Goal: Task Accomplishment & Management: Use online tool/utility

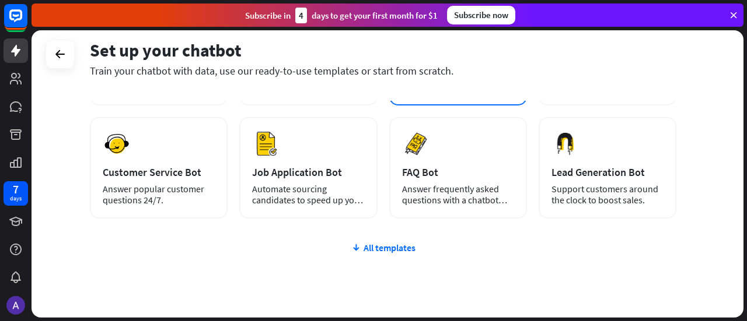
scroll to position [169, 0]
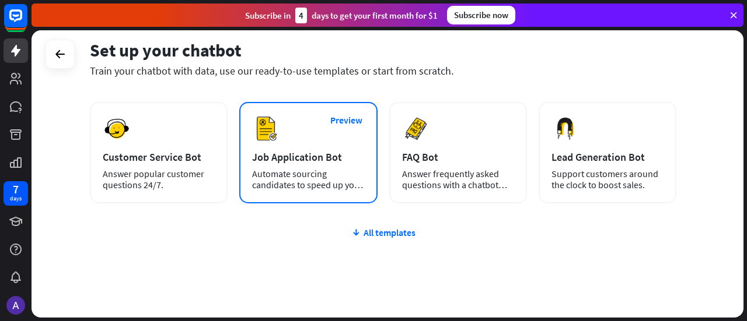
click at [333, 174] on div "Automate sourcing candidates to speed up your hiring process." at bounding box center [308, 180] width 112 height 22
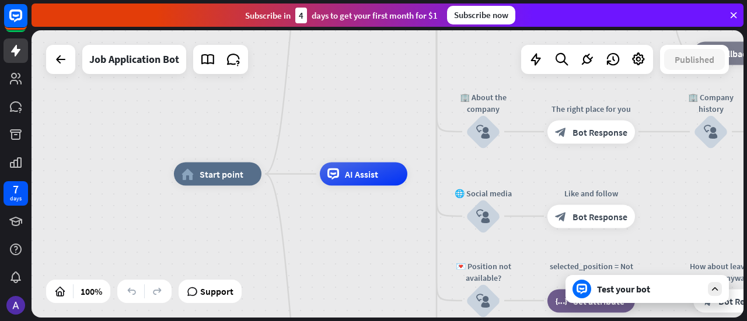
click at [715, 289] on icon at bounding box center [714, 289] width 11 height 11
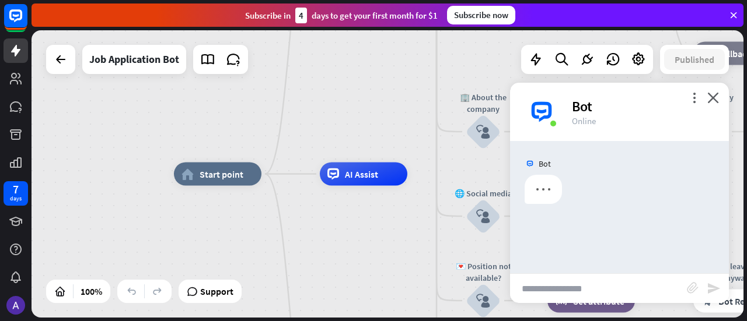
click at [582, 289] on input "text" at bounding box center [598, 288] width 177 height 29
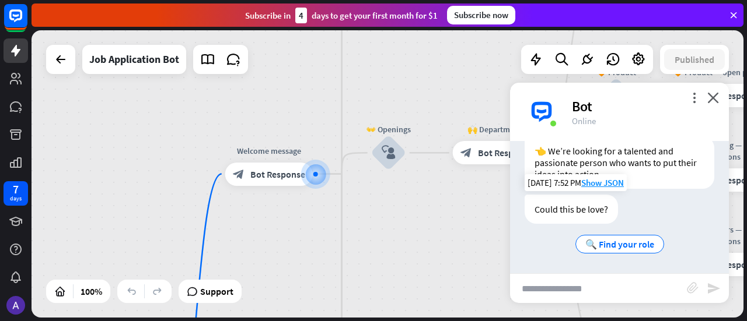
scroll to position [250, 0]
click at [594, 286] on input "text" at bounding box center [598, 288] width 177 height 29
click at [617, 244] on span "🔍 Find your role" at bounding box center [619, 245] width 69 height 12
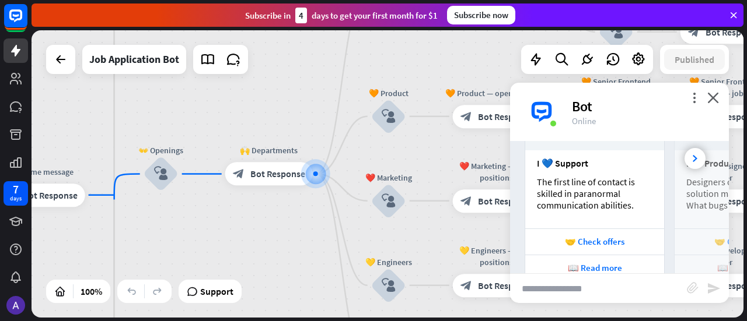
scroll to position [550, 0]
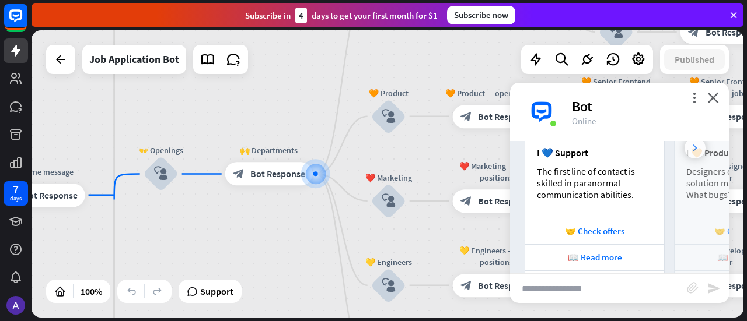
click at [691, 148] on div at bounding box center [694, 148] width 21 height 21
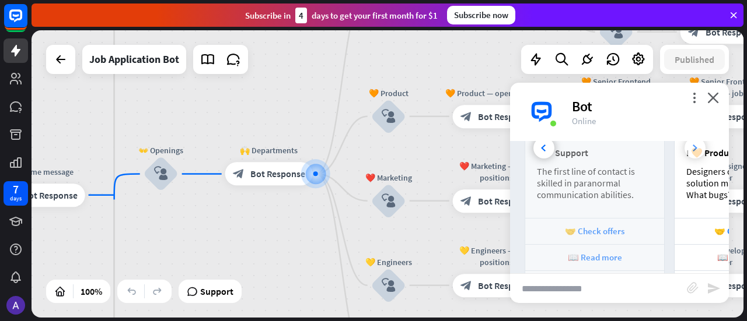
scroll to position [0, 129]
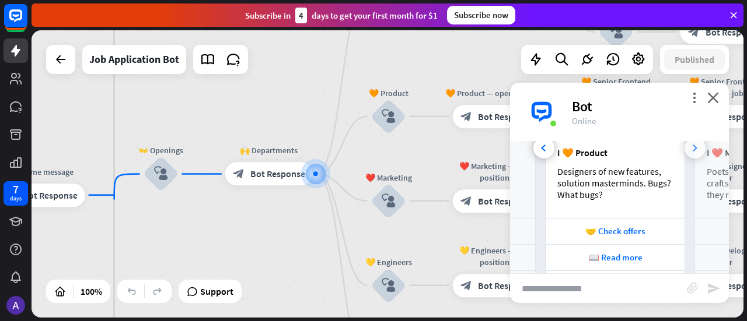
click at [691, 148] on div at bounding box center [694, 148] width 21 height 21
click at [540, 144] on div at bounding box center [543, 148] width 21 height 21
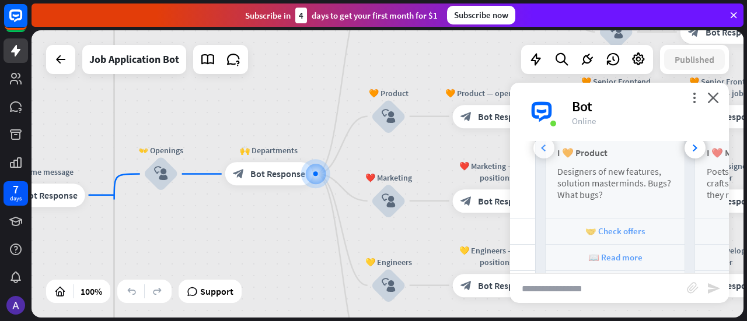
scroll to position [0, 0]
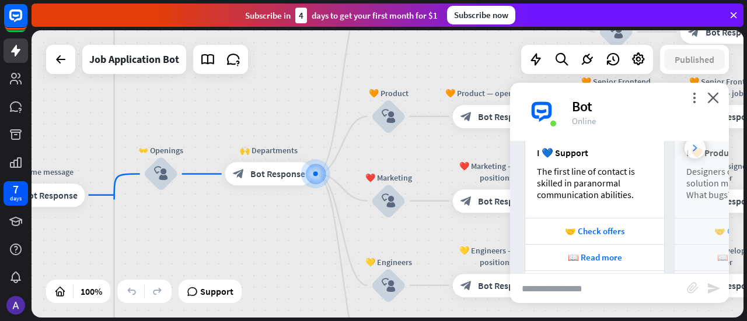
click at [684, 145] on div at bounding box center [694, 148] width 21 height 21
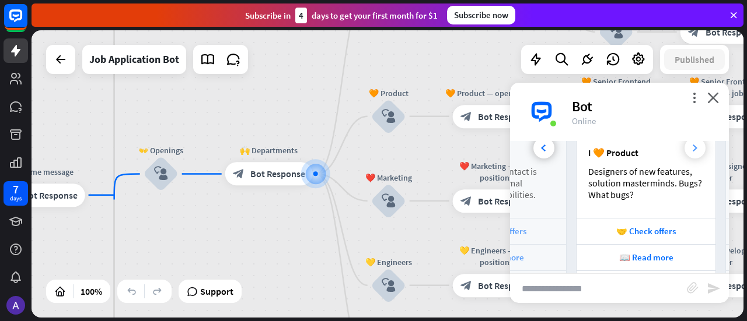
scroll to position [0, 129]
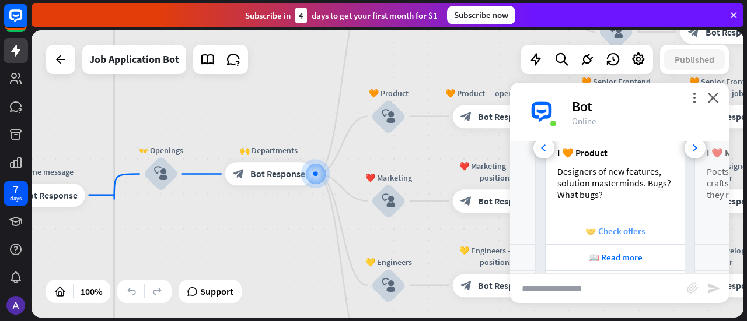
click at [642, 237] on div "🤝 Check offers" at bounding box center [614, 231] width 127 height 11
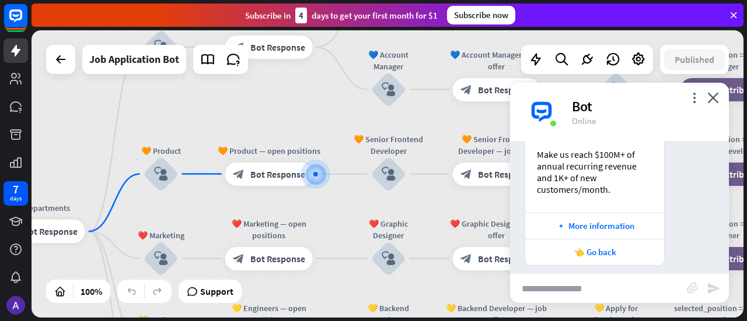
scroll to position [934, 0]
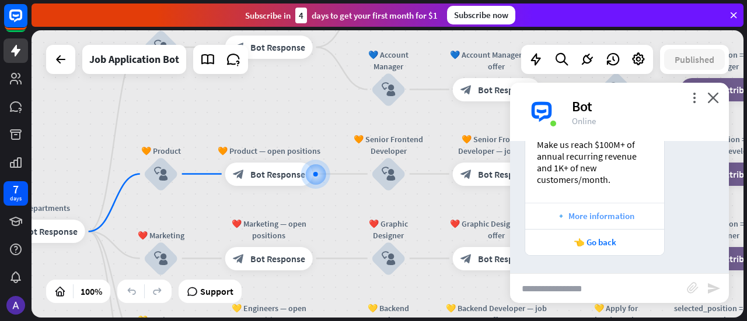
click at [620, 216] on div "🔹 More information" at bounding box center [594, 216] width 127 height 11
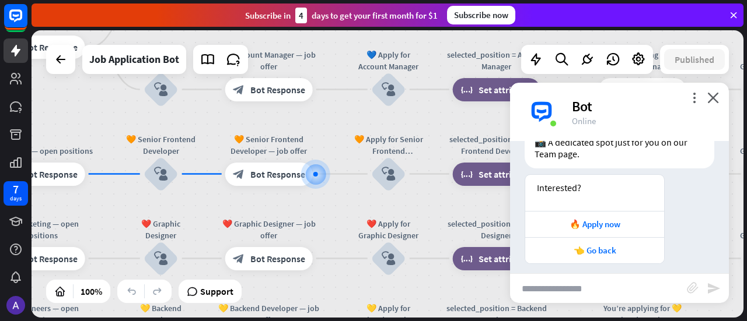
scroll to position [1785, 0]
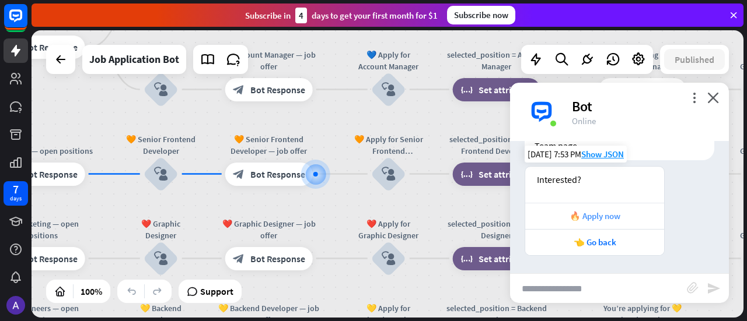
click at [616, 221] on div "🔥 Apply now" at bounding box center [594, 216] width 127 height 11
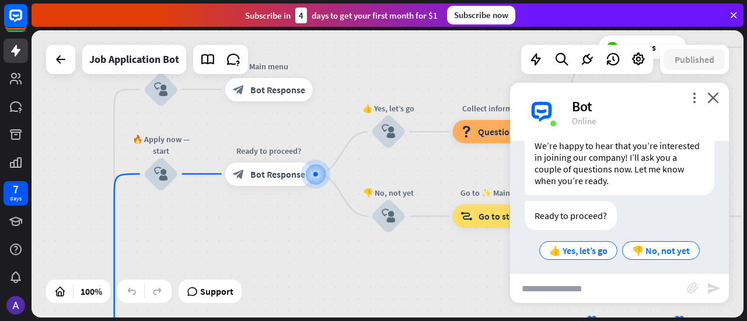
scroll to position [2048, 0]
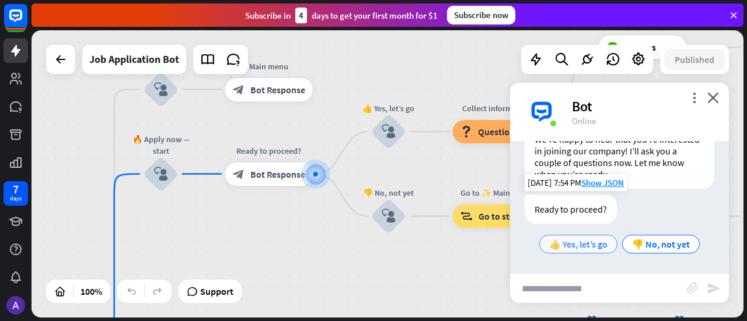
click at [587, 245] on span "👍 Yes, let’s go" at bounding box center [578, 245] width 58 height 12
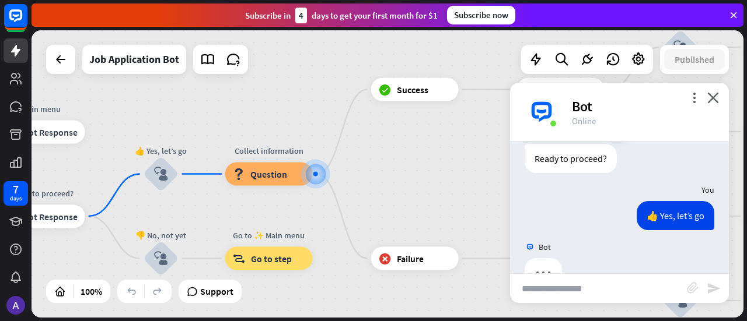
scroll to position [2130, 0]
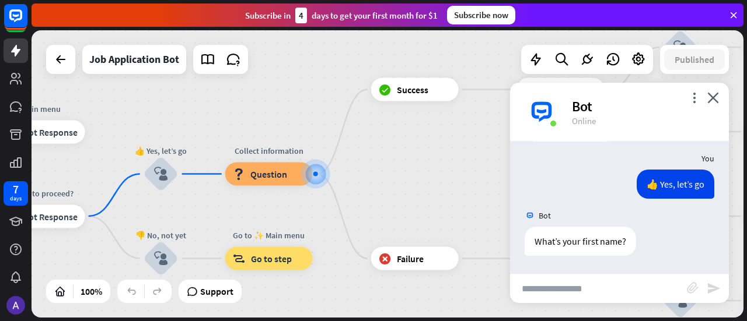
click at [593, 291] on input "text" at bounding box center [598, 288] width 177 height 29
type input "******"
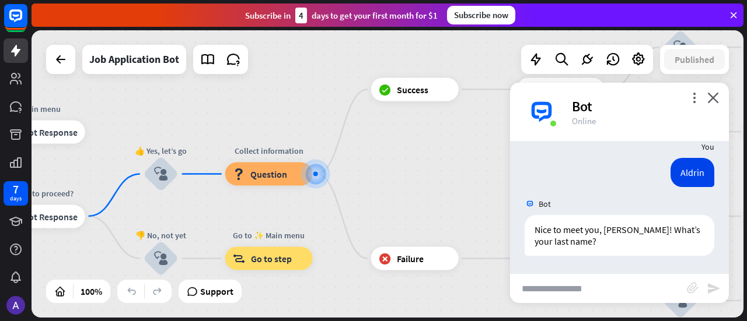
scroll to position [2256, 0]
click at [574, 292] on input "text" at bounding box center [598, 288] width 177 height 29
type input "******"
type input "**********"
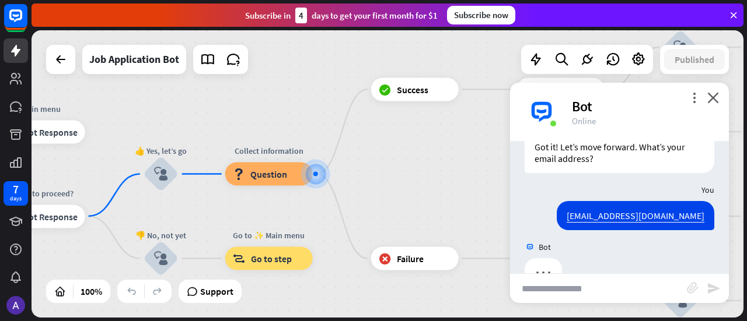
scroll to position [2497, 0]
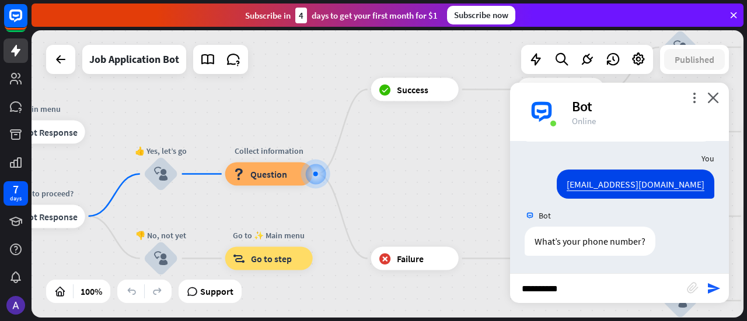
type input "**********"
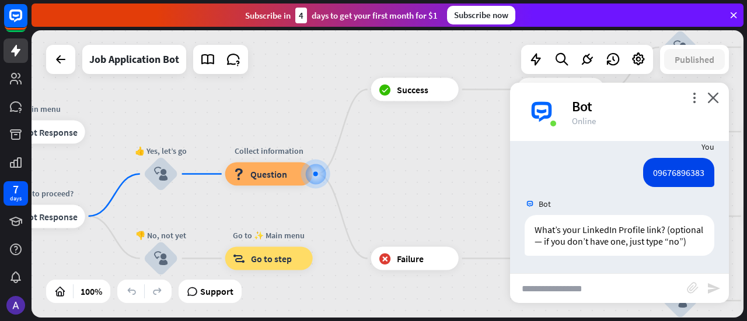
scroll to position [2634, 0]
type input "**"
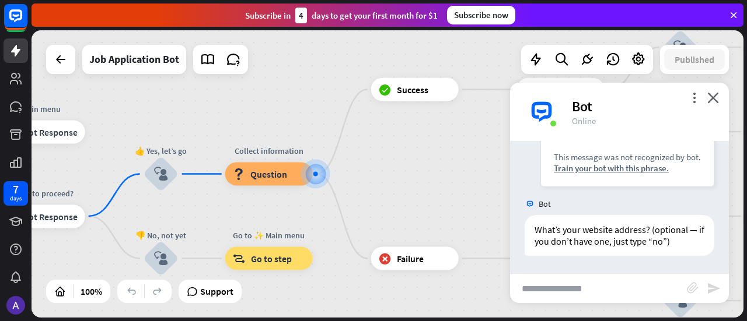
scroll to position [2821, 0]
type input "**"
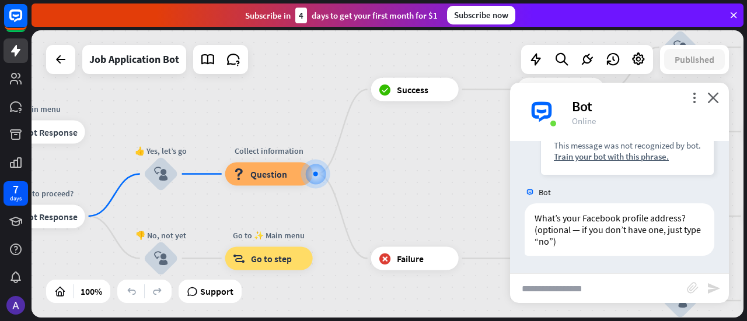
scroll to position [3019, 0]
type input "**********"
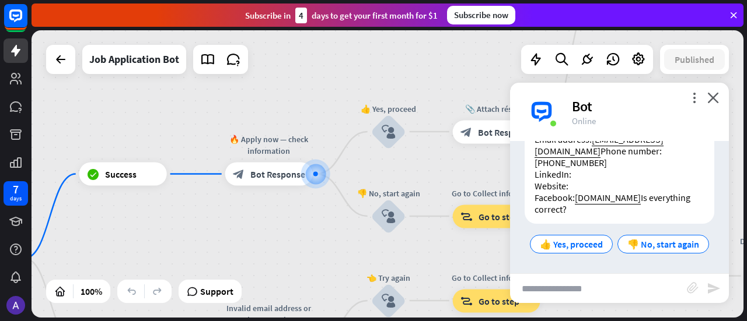
scroll to position [3364, 0]
click at [603, 239] on span "👍 Yes, proceed" at bounding box center [571, 245] width 63 height 12
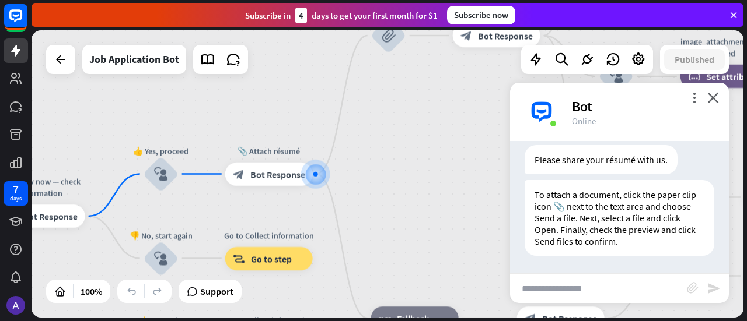
scroll to position [3504, 0]
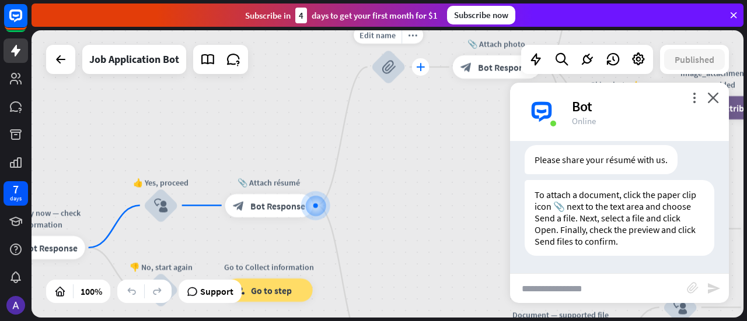
click at [422, 71] on div "plus" at bounding box center [421, 67] width 18 height 18
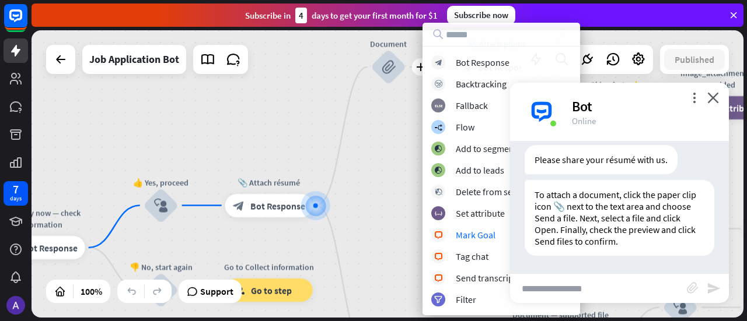
click at [366, 216] on div "home_2 Start point Welcome message block_bot_response Bot Response ✨ Main menu …" at bounding box center [388, 174] width 712 height 288
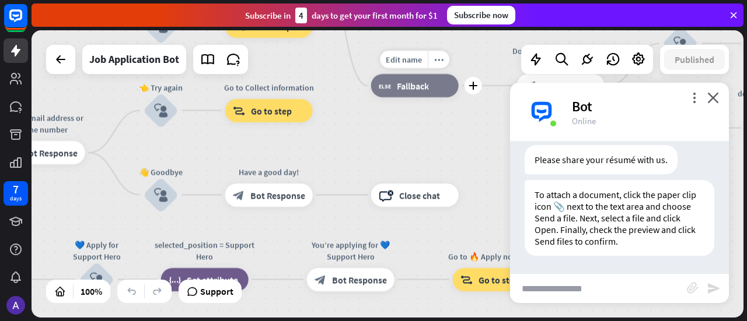
click at [424, 88] on span "Fallback" at bounding box center [413, 86] width 32 height 12
click at [424, 125] on div "home_2 Start point Welcome message block_bot_response Bot Response ✨ Main menu …" at bounding box center [388, 174] width 712 height 288
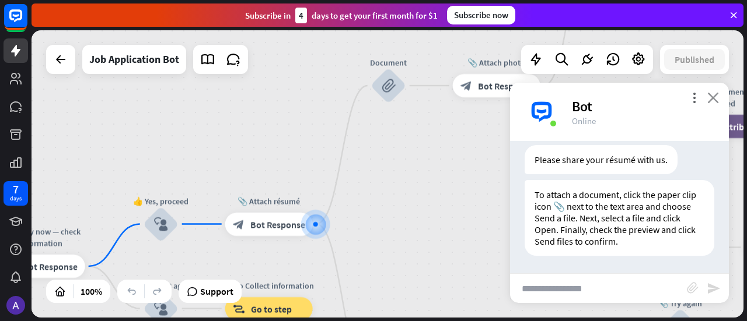
click at [713, 102] on icon "close" at bounding box center [713, 97] width 12 height 11
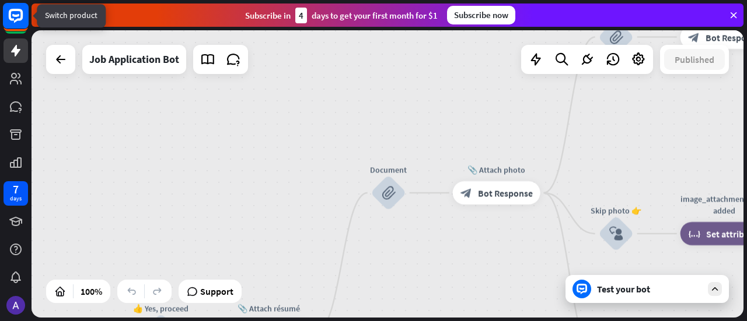
click at [16, 20] on icon at bounding box center [16, 16] width 14 height 14
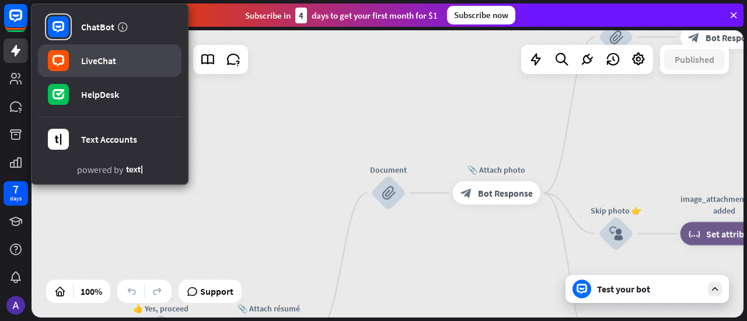
click at [124, 61] on link "LiveChat" at bounding box center [110, 60] width 144 height 33
